Goal: Task Accomplishment & Management: Manage account settings

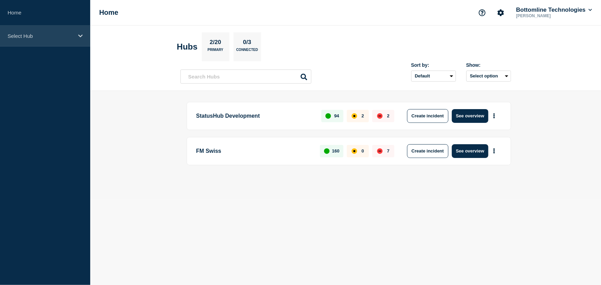
click at [23, 38] on p "Select Hub" at bounding box center [41, 36] width 66 height 6
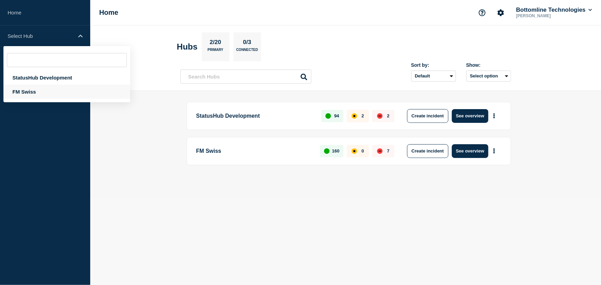
click at [26, 88] on div "FM Swiss" at bounding box center [66, 92] width 127 height 14
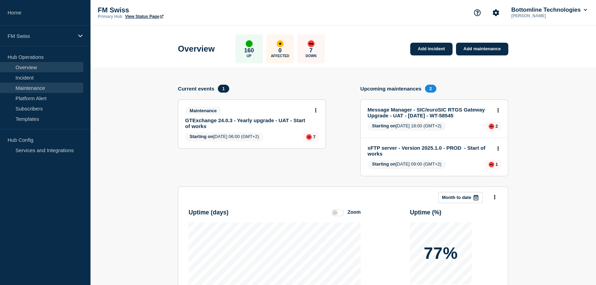
click at [34, 89] on link "Maintenance" at bounding box center [41, 88] width 83 height 10
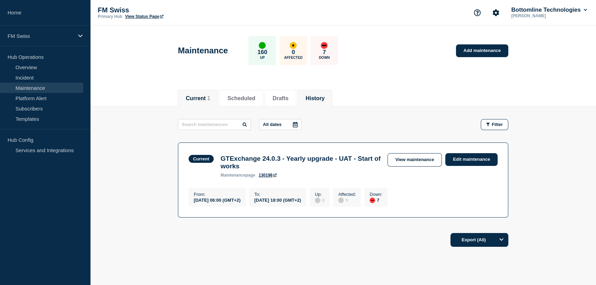
click at [325, 99] on button "History" at bounding box center [315, 98] width 19 height 6
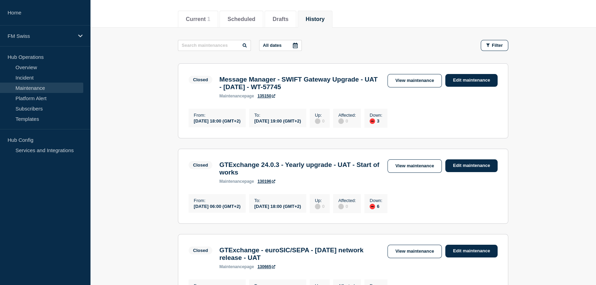
scroll to position [94, 0]
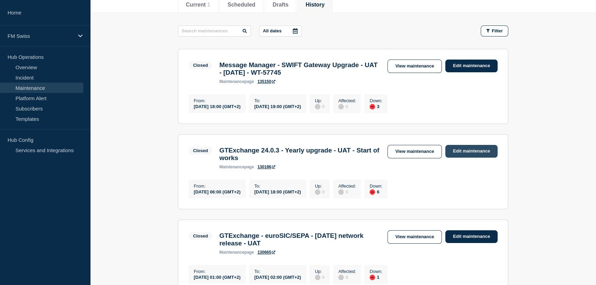
click at [468, 151] on link "Edit maintenance" at bounding box center [471, 151] width 52 height 13
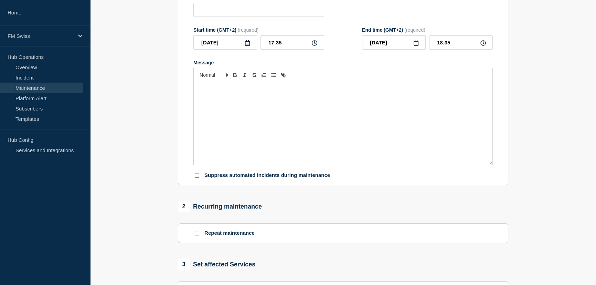
type input "GTExchange 24.0.3 - Yearly upgrade - UAT - Start of works"
type input "[DATE]"
type input "06:00"
type input "[DATE]"
type input "18:00"
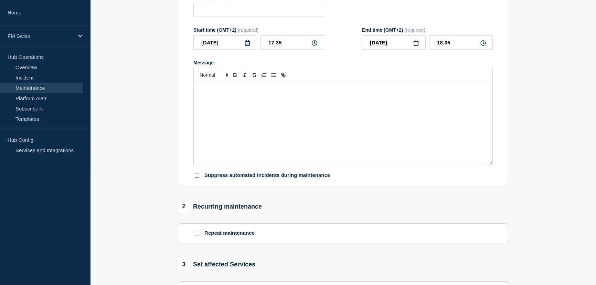
checkbox input "false"
checkbox input "true"
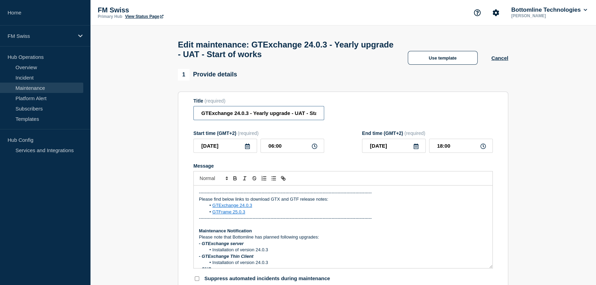
click at [296, 118] on input "GTExchange 24.0.3 - Yearly upgrade - UAT - Start of works" at bounding box center [258, 113] width 131 height 14
click at [288, 117] on input "GTExchange 24.0.3 - Yearly upgrade - UAT - Start of works" at bounding box center [258, 113] width 131 height 14
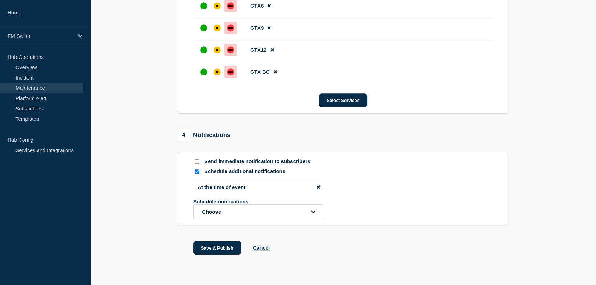
scroll to position [478, 0]
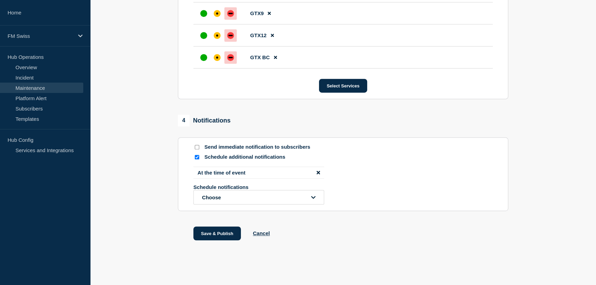
type input "GTExchange 24.0.3 - Yearly upgrade - UAT - End of works"
click at [218, 148] on p "Send immediate notification to subscribers" at bounding box center [259, 147] width 110 height 7
click at [197, 147] on input "Send immediate notification to subscribers" at bounding box center [197, 147] width 4 height 4
checkbox input "true"
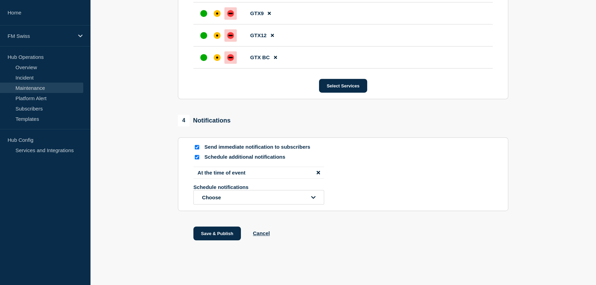
click at [196, 158] on input "Schedule additional notifications" at bounding box center [197, 157] width 4 height 4
checkbox input "false"
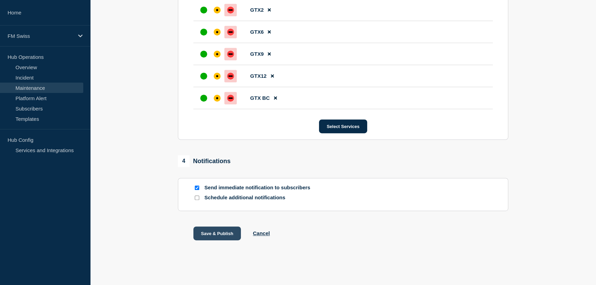
click at [217, 234] on button "Save & Publish" at bounding box center [216, 233] width 47 height 14
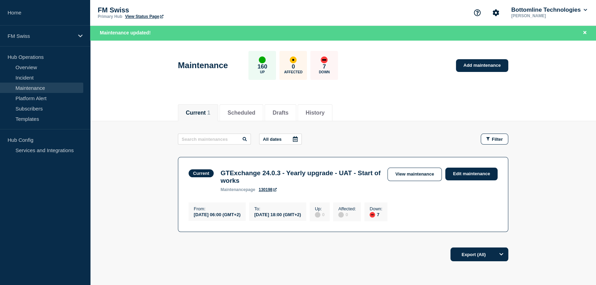
click at [192, 112] on button "Current 1" at bounding box center [198, 113] width 24 height 6
